Goal: Complete application form: Complete application form

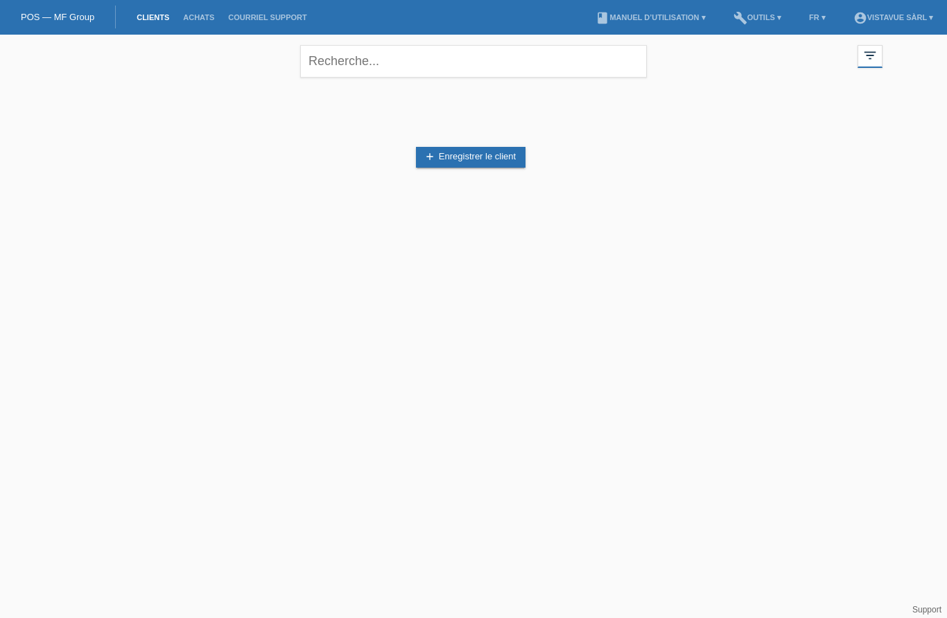
click at [62, 15] on link "POS — MF Group" at bounding box center [57, 17] width 73 height 10
click at [499, 165] on link "add Enregistrer le client" at bounding box center [471, 157] width 110 height 21
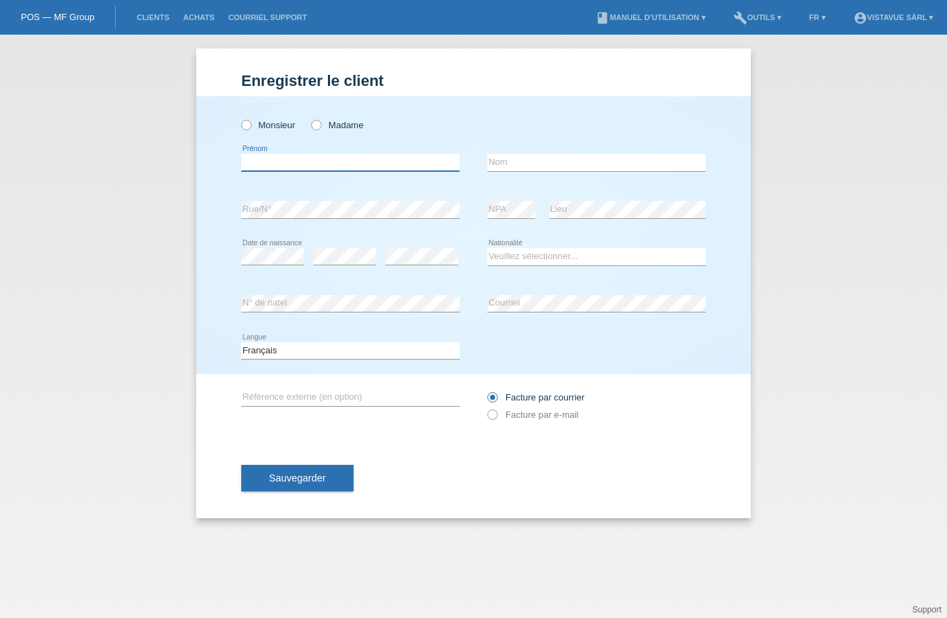
click at [391, 164] on input "text" at bounding box center [350, 162] width 218 height 17
type input "[PERSON_NAME]"
click at [671, 159] on input "text" at bounding box center [596, 162] width 218 height 17
type input "[PERSON_NAME]"
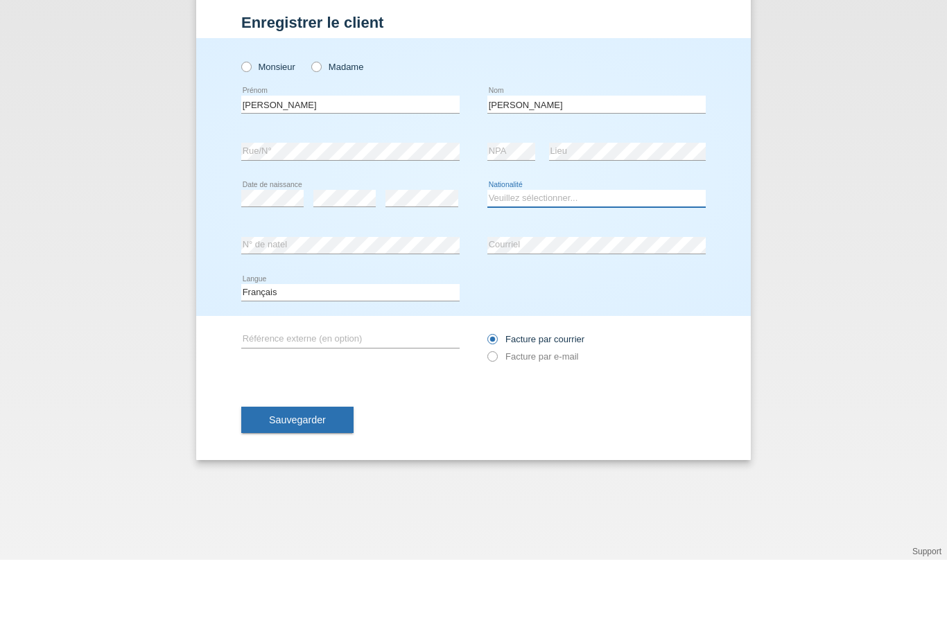
click at [546, 248] on select "Veuillez sélectionner... Suisse Allemagne Autriche Liechtenstein ------------ A…" at bounding box center [596, 256] width 218 height 17
select select "PT"
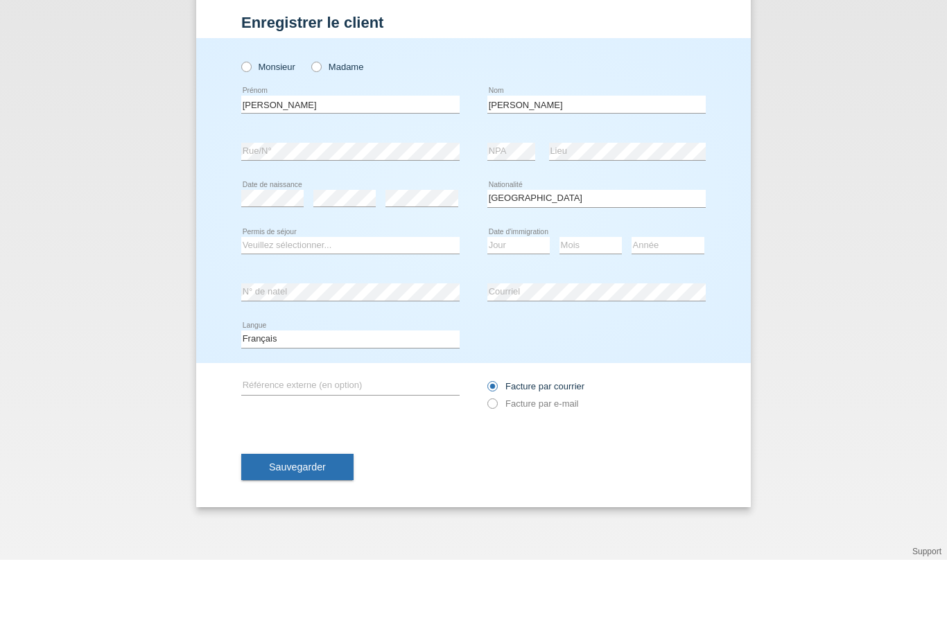
click at [439, 295] on select "Veuillez sélectionner... C B B - Statut de réfugié Autre" at bounding box center [350, 303] width 218 height 17
select select "C"
click at [543, 295] on select "Jour 01 02 03 04 05 06 07 08 09 10 11" at bounding box center [518, 303] width 62 height 17
select select "15"
click at [595, 295] on select "Mois 01 02 03 04 05 06 07 08 09 10 11" at bounding box center [590, 303] width 62 height 17
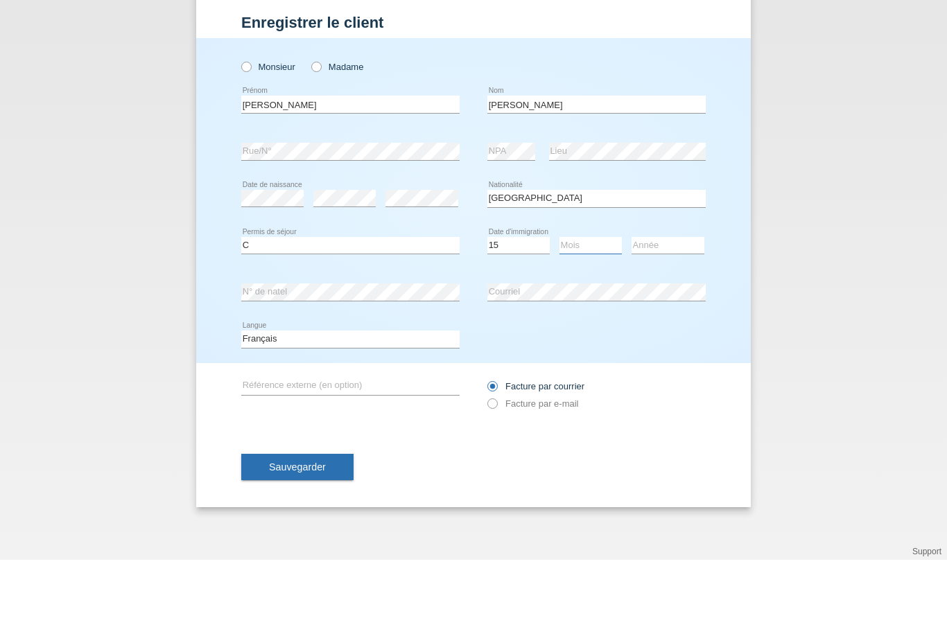
select select "09"
click at [679, 295] on select "Année 2025 2024 2023 2022 2021 2020 2019 2018 2017 2016 2015 2014 2013 2012 201…" at bounding box center [667, 303] width 73 height 17
select select "2003"
click at [344, 512] on button "Sauvegarder" at bounding box center [297, 525] width 112 height 26
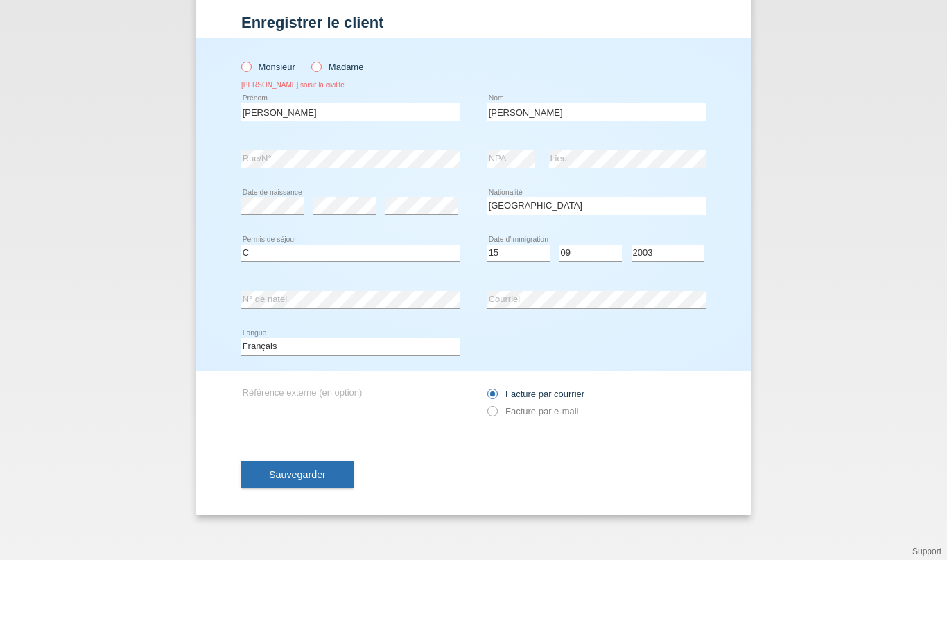
click at [241, 120] on input "Monsieur" at bounding box center [245, 124] width 9 height 9
radio input "true"
click at [324, 520] on button "Sauvegarder" at bounding box center [297, 533] width 112 height 26
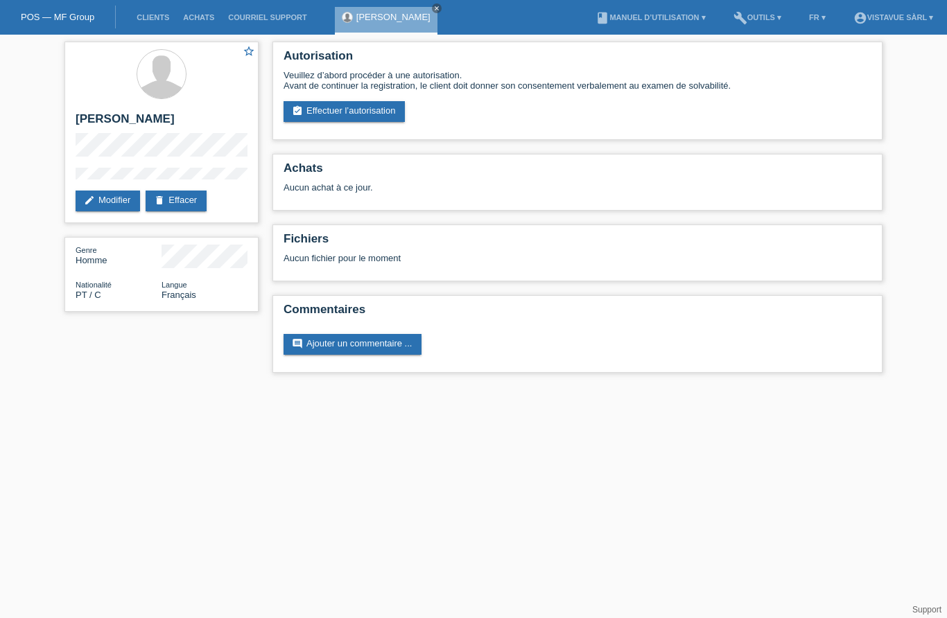
click at [368, 108] on link "assignment_turned_in Effectuer l’autorisation" at bounding box center [343, 111] width 121 height 21
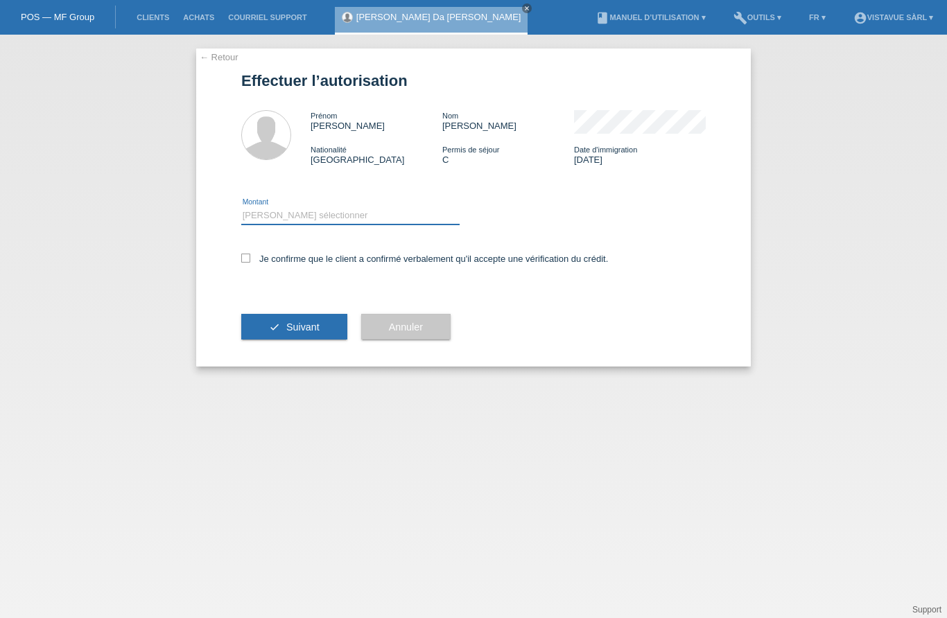
click at [385, 211] on select "Veuillez sélectionner CHF 1.00 - CHF 499.00 CHF 500.00 - CHF 1'999.00 CHF 2'000…" at bounding box center [350, 215] width 218 height 17
select select "2"
click at [248, 263] on icon at bounding box center [245, 258] width 9 height 9
click at [248, 263] on input "Je confirme que le client a confirmé verbalement qu'il accepte une vérification…" at bounding box center [245, 258] width 9 height 9
checkbox input "true"
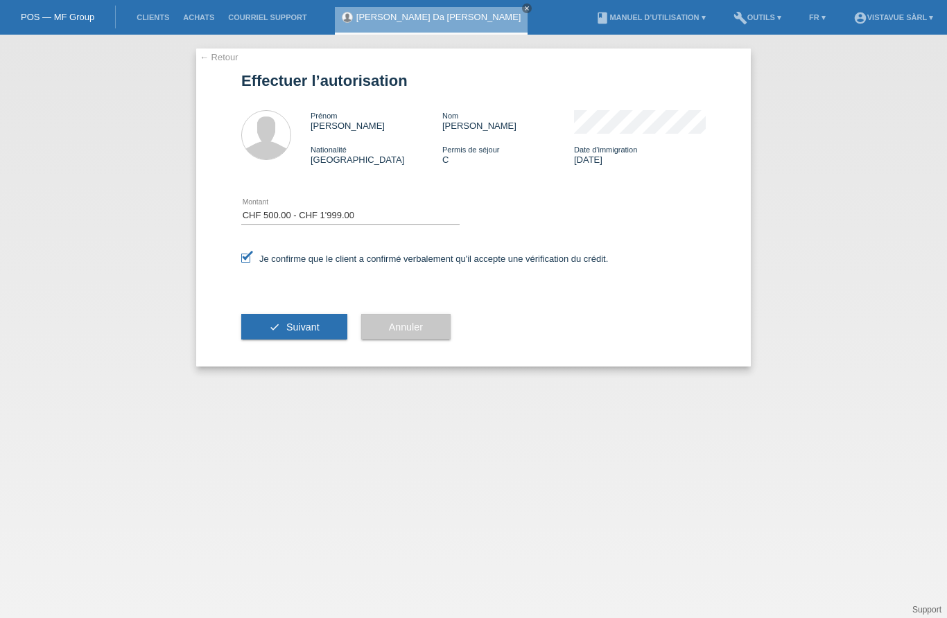
click at [279, 340] on button "check Suivant" at bounding box center [294, 327] width 106 height 26
